Goal: Task Accomplishment & Management: Manage account settings

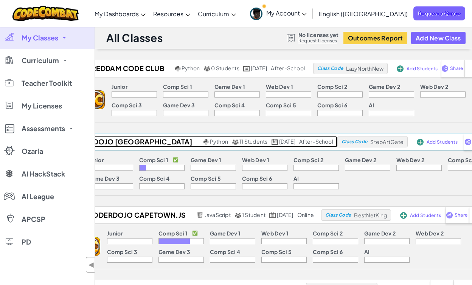
click at [140, 141] on h2 "CoderDojo Cape Town Libraries" at bounding box center [128, 141] width 145 height 11
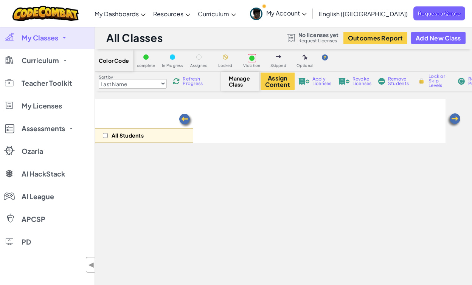
select select "560f1a9f22961295f9427742"
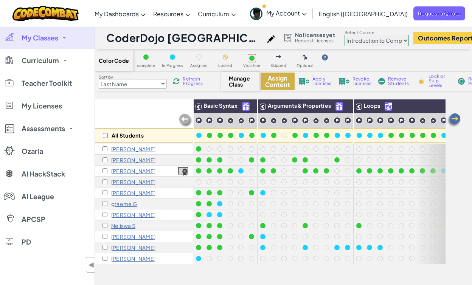
click at [272, 87] on button "Assign Content" at bounding box center [278, 81] width 34 height 17
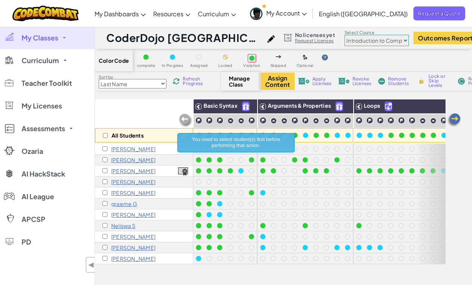
click at [239, 91] on div "Color Code complete In Progress Assigned Locked Violation Skipped Optional Sort…" at bounding box center [283, 202] width 377 height 306
click at [239, 87] on span "Manage Class" at bounding box center [240, 81] width 22 height 12
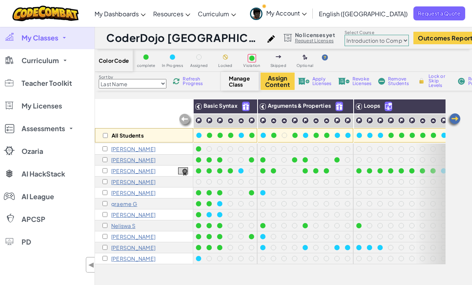
click at [435, 84] on span "Lock or Skip Levels" at bounding box center [440, 81] width 22 height 14
checkbox input "true"
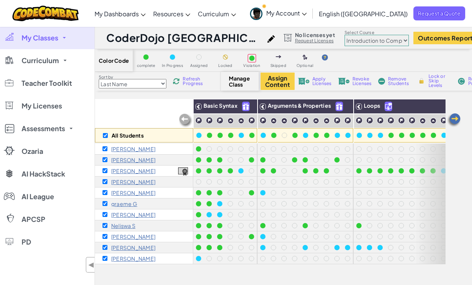
checkbox input "true"
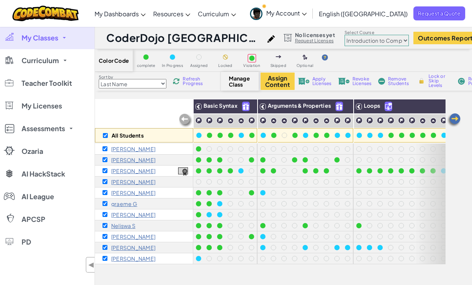
checkbox input "true"
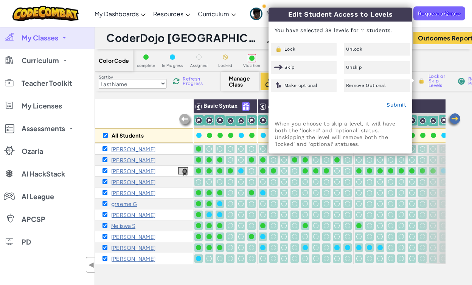
click at [423, 57] on div "Color Code complete In Progress Assigned Locked Violation Skipped Optional" at bounding box center [322, 60] width 454 height 23
checkbox input "false"
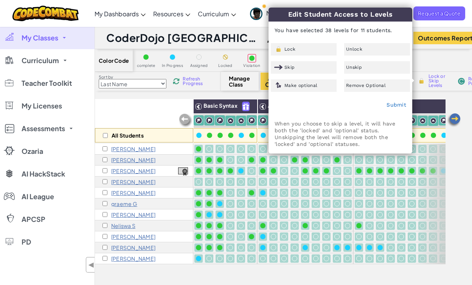
checkbox input "false"
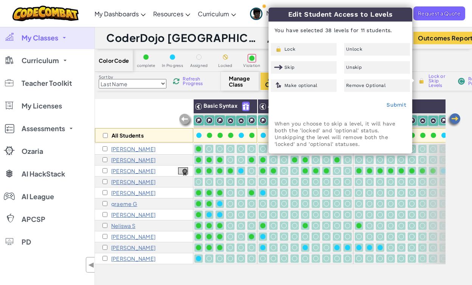
checkbox input "false"
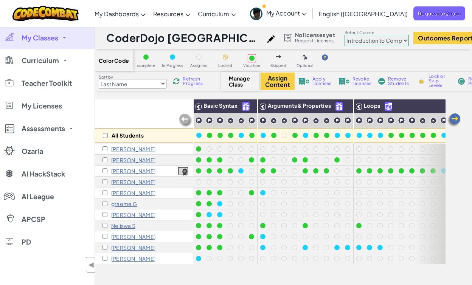
click at [421, 78] on img at bounding box center [422, 81] width 8 height 7
checkbox input "true"
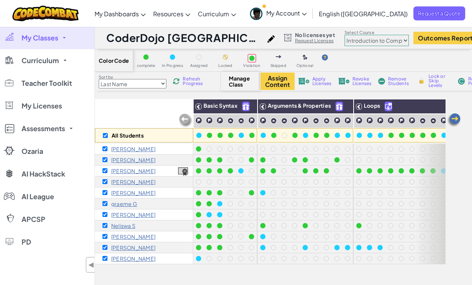
checkbox input "true"
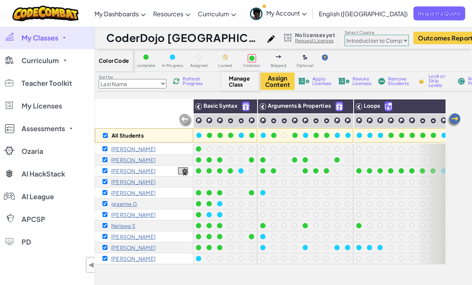
checkbox input "true"
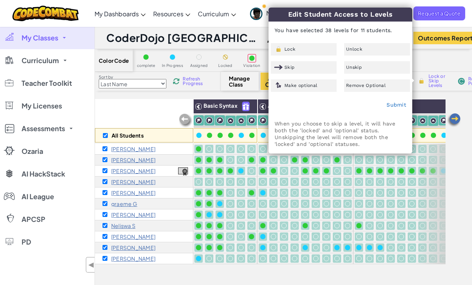
click at [429, 57] on div "Color Code complete In Progress Assigned Locked Violation Skipped Optional" at bounding box center [322, 60] width 454 height 23
checkbox input "false"
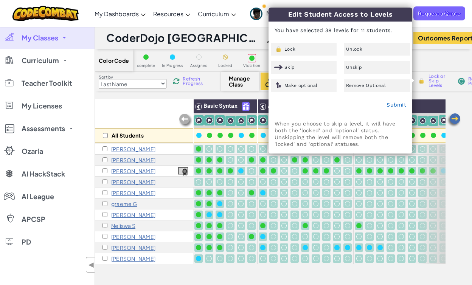
checkbox input "false"
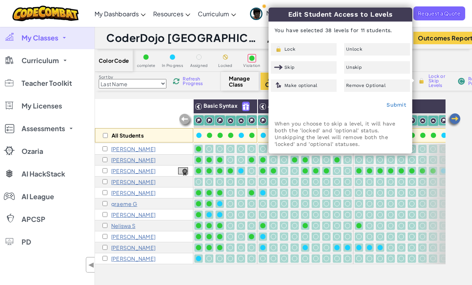
checkbox input "false"
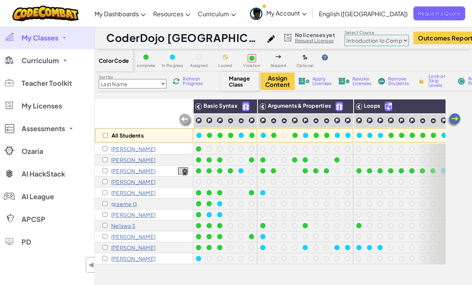
click at [320, 83] on span "Apply Licenses" at bounding box center [322, 81] width 19 height 9
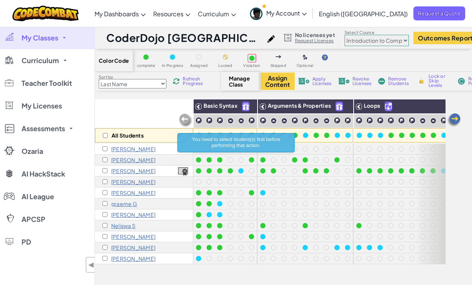
click at [222, 85] on div "Manage Class" at bounding box center [240, 81] width 38 height 19
click at [237, 85] on span "Manage Class" at bounding box center [240, 81] width 22 height 12
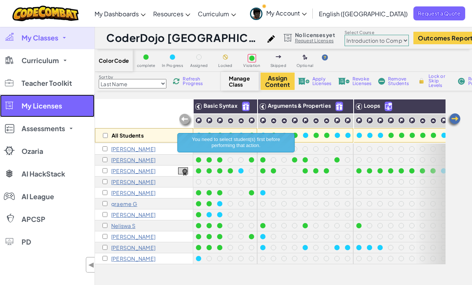
click at [59, 108] on span "My Licenses" at bounding box center [42, 106] width 41 height 7
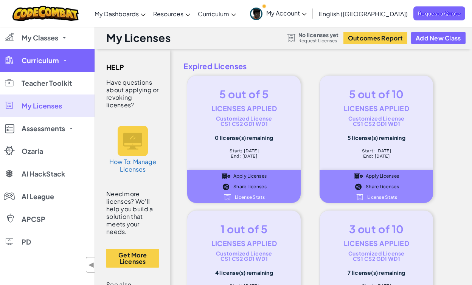
click at [51, 65] on link "Curriculum" at bounding box center [47, 60] width 95 height 23
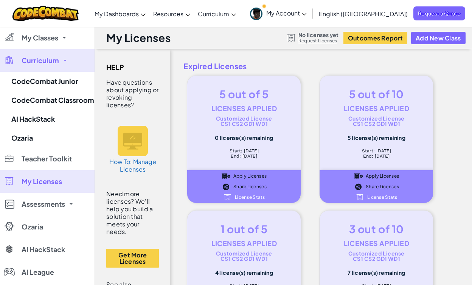
click at [53, 64] on span "Curriculum" at bounding box center [40, 60] width 37 height 7
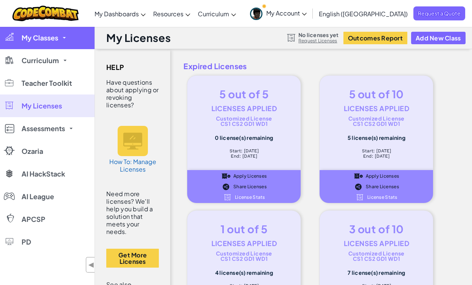
click at [50, 44] on link "My Classes" at bounding box center [47, 38] width 95 height 23
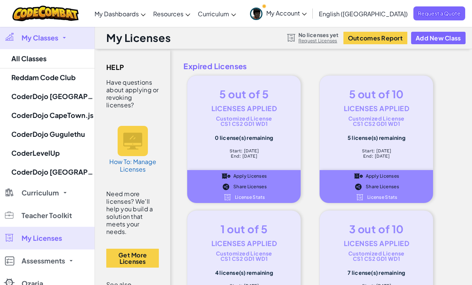
click at [55, 39] on span "My Classes" at bounding box center [40, 37] width 37 height 7
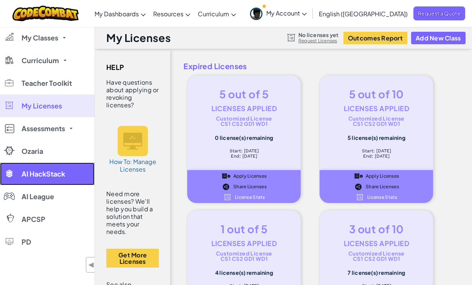
click at [61, 171] on span "AI HackStack" at bounding box center [44, 174] width 44 height 7
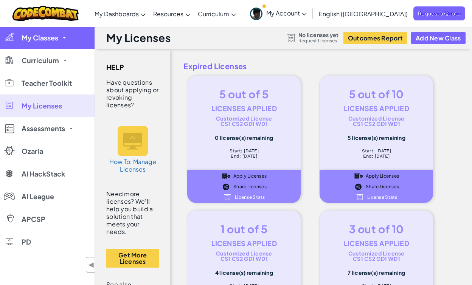
click at [42, 41] on span "My Classes" at bounding box center [40, 37] width 37 height 7
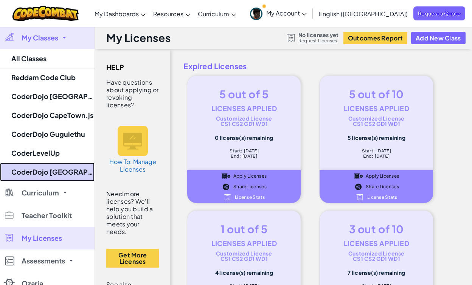
click at [47, 170] on link "CoderDojo Cape Town" at bounding box center [47, 172] width 95 height 19
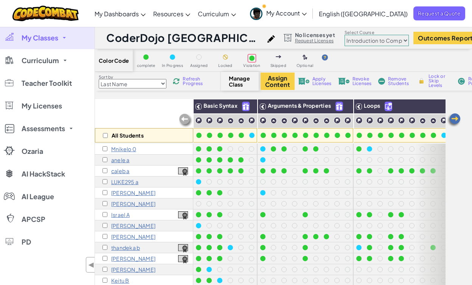
click at [242, 82] on span "Manage Class" at bounding box center [240, 81] width 22 height 12
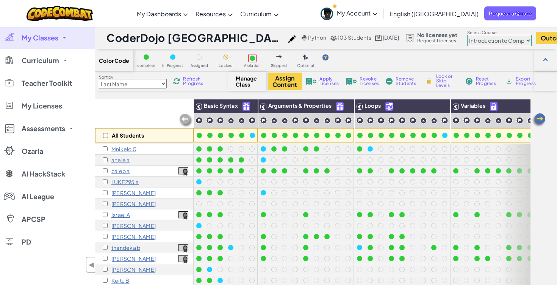
click at [467, 41] on select "Junior Introduction to Computer Science Game Development 1 Web Development 1 Co…" at bounding box center [499, 40] width 64 height 11
select select "65f32b6c87c07dbeb5ba1936"
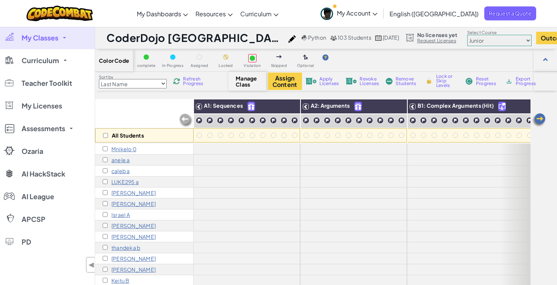
click at [467, 38] on select "Junior Introduction to Computer Science Game Development 1 Web Development 1 Co…" at bounding box center [499, 40] width 64 height 11
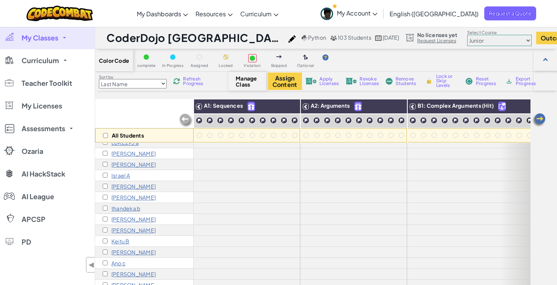
click at [471, 44] on select "Junior Introduction to Computer Science Game Development 1 Web Development 1 Co…" at bounding box center [499, 40] width 64 height 11
click at [288, 41] on img at bounding box center [292, 39] width 8 height 8
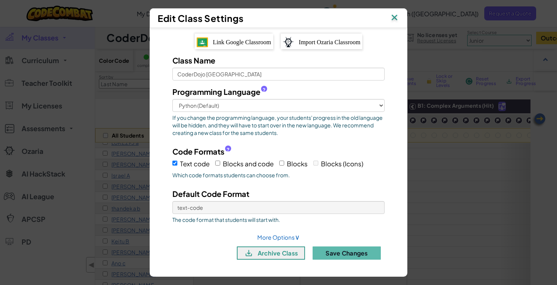
scroll to position [65, 0]
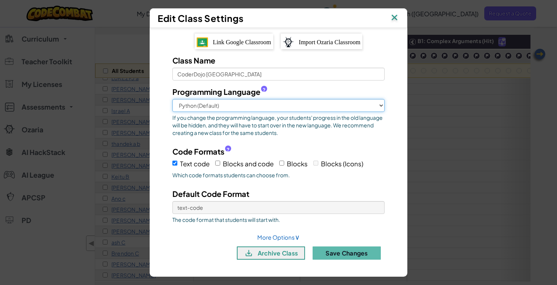
click at [301, 108] on select "Python (Default) JavaScript C++ Java (Experimental)" at bounding box center [278, 105] width 212 height 13
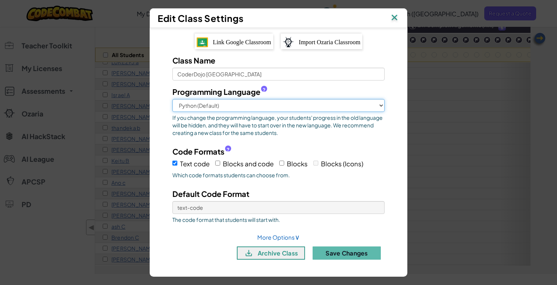
scroll to position [79, 0]
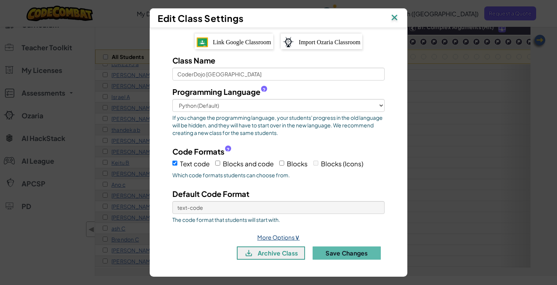
click at [295, 240] on span "∨" at bounding box center [297, 237] width 5 height 9
select select
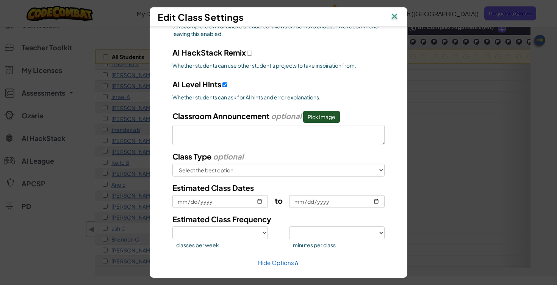
scroll to position [299, 0]
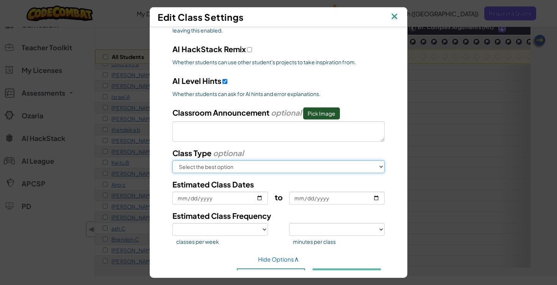
click at [312, 168] on select "Select the best option In School After School Online Camp Homeschool Other" at bounding box center [278, 167] width 212 height 13
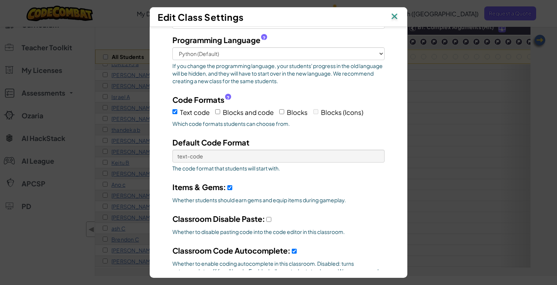
scroll to position [48, 0]
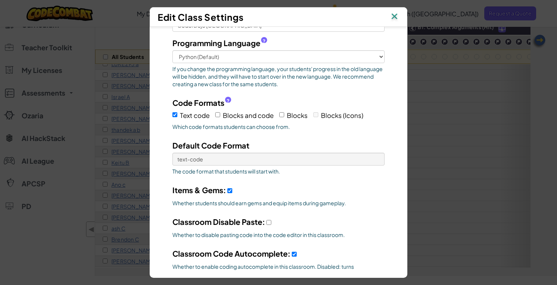
click at [228, 114] on span "Blocks and code" at bounding box center [248, 115] width 51 height 8
click at [220, 114] on input "Blocks and code" at bounding box center [217, 114] width 5 height 5
checkbox input "true"
select select
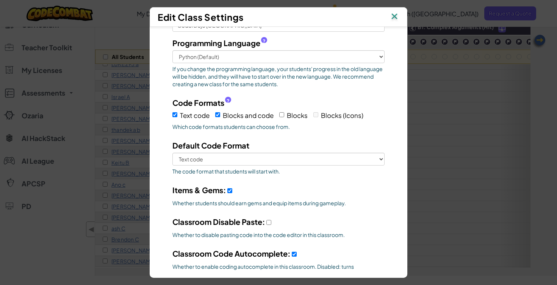
click at [288, 115] on span "Blocks" at bounding box center [297, 115] width 21 height 8
click at [284, 115] on input "Blocks" at bounding box center [281, 114] width 5 height 5
checkbox input "true"
select select
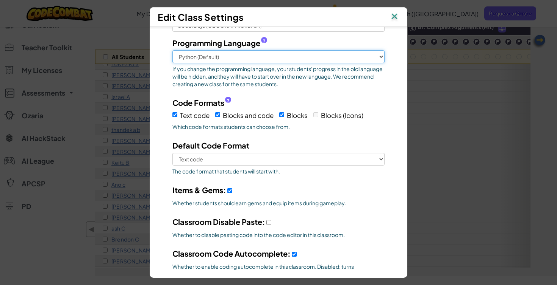
click at [314, 58] on select "Python (Default) JavaScript C++ Java (Experimental)" at bounding box center [278, 56] width 212 height 13
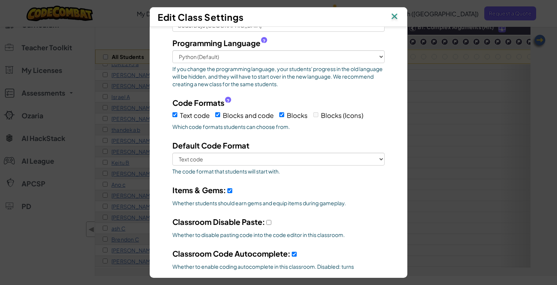
click at [360, 95] on div "Programming Language ? Python (Default) JavaScript C++ Java (Experimental) If y…" at bounding box center [278, 107] width 223 height 141
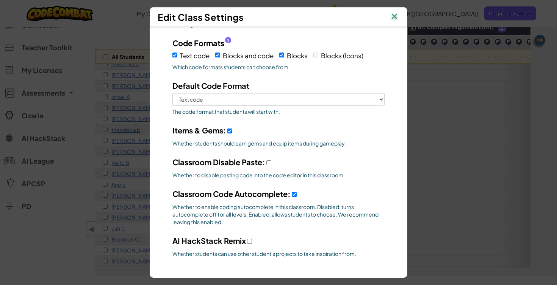
scroll to position [320, 0]
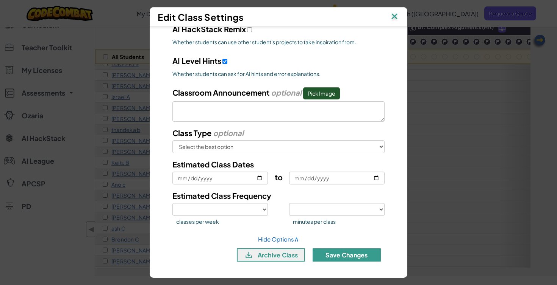
click at [336, 254] on button "Save Changes" at bounding box center [346, 255] width 68 height 13
select select
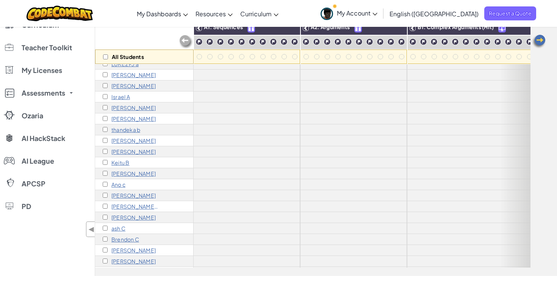
select select
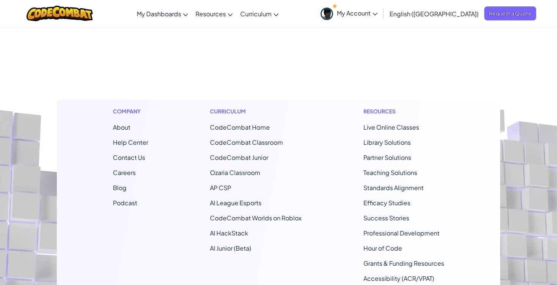
scroll to position [80, 0]
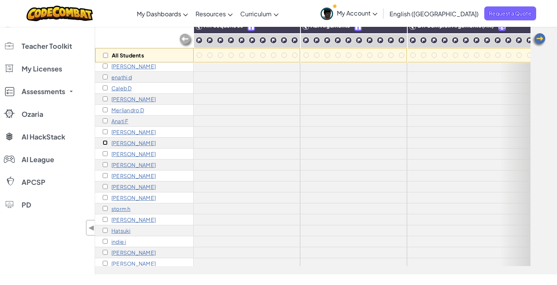
click at [104, 142] on input "checkbox" at bounding box center [105, 142] width 5 height 5
checkbox input "true"
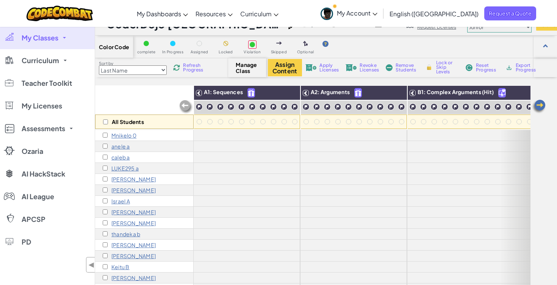
scroll to position [0, 0]
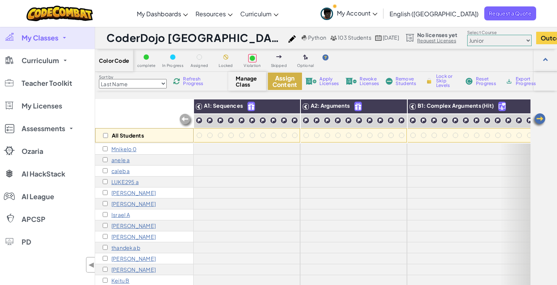
click at [284, 87] on button "Assign Content" at bounding box center [285, 81] width 34 height 17
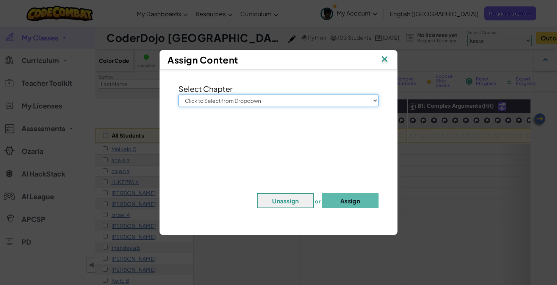
click at [274, 104] on select "Click to Select from Dropdown Junior Introduction to Computer Science Game Deve…" at bounding box center [278, 100] width 200 height 13
select select "Junior"
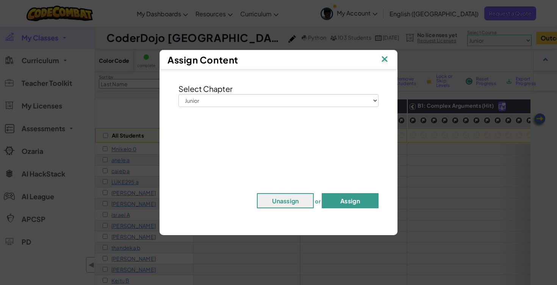
click at [344, 199] on button "Assign" at bounding box center [349, 200] width 57 height 15
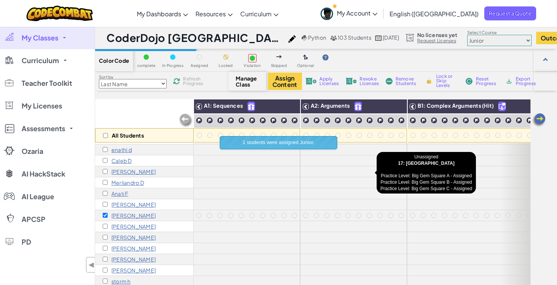
scroll to position [272, 0]
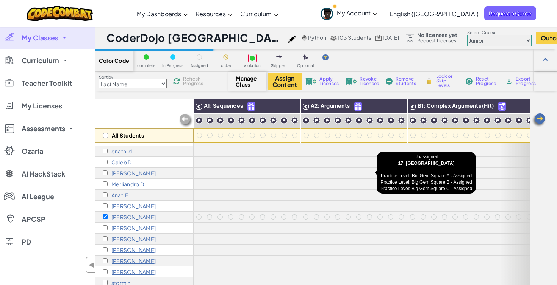
click at [472, 202] on div "All Students A1: Sequences A2: Arguments B1: Complex Arguments (Hit) B2: Comple…" at bounding box center [326, 227] width 462 height 256
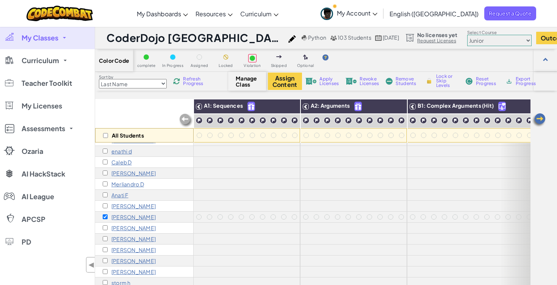
click at [472, 14] on div "Toggle navigation My Dashboards CodeCombat Teacher Dashboard Ozaria Teacher Das…" at bounding box center [278, 13] width 560 height 27
